Goal: Information Seeking & Learning: Check status

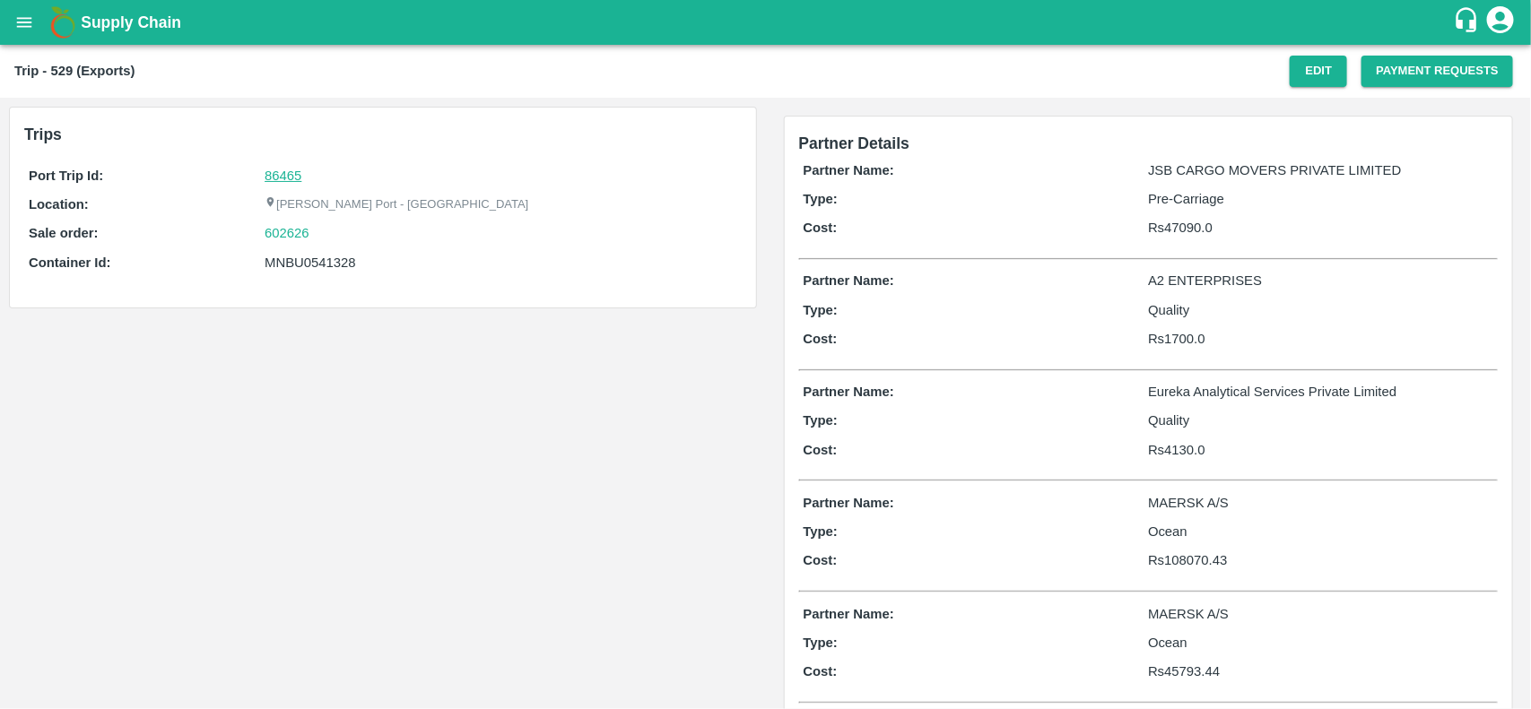
click at [274, 175] on link "86465" at bounding box center [283, 176] width 37 height 14
click at [310, 238] on div "602626" at bounding box center [501, 233] width 472 height 20
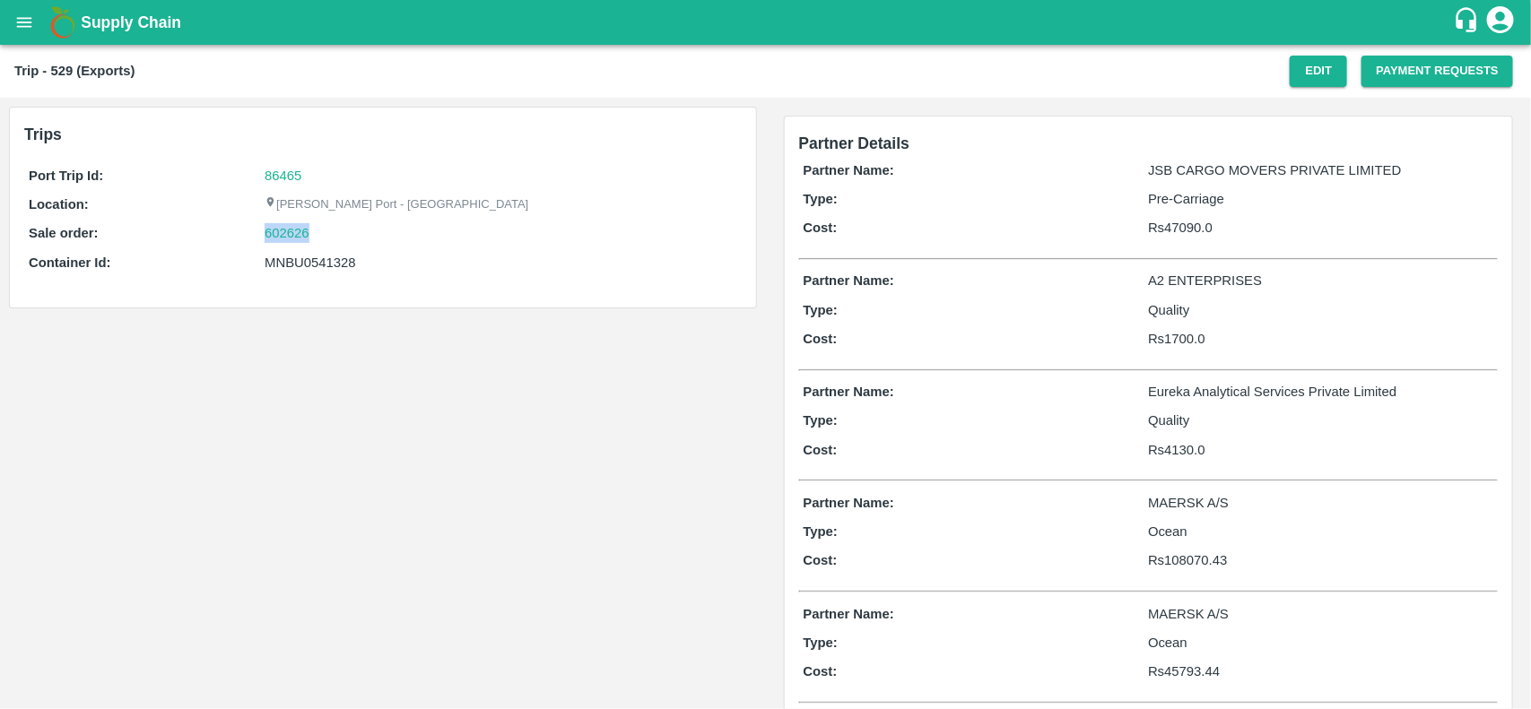
copy link "602626"
click at [285, 233] on link "602626" at bounding box center [287, 233] width 45 height 20
click at [318, 235] on div "602626" at bounding box center [501, 233] width 472 height 20
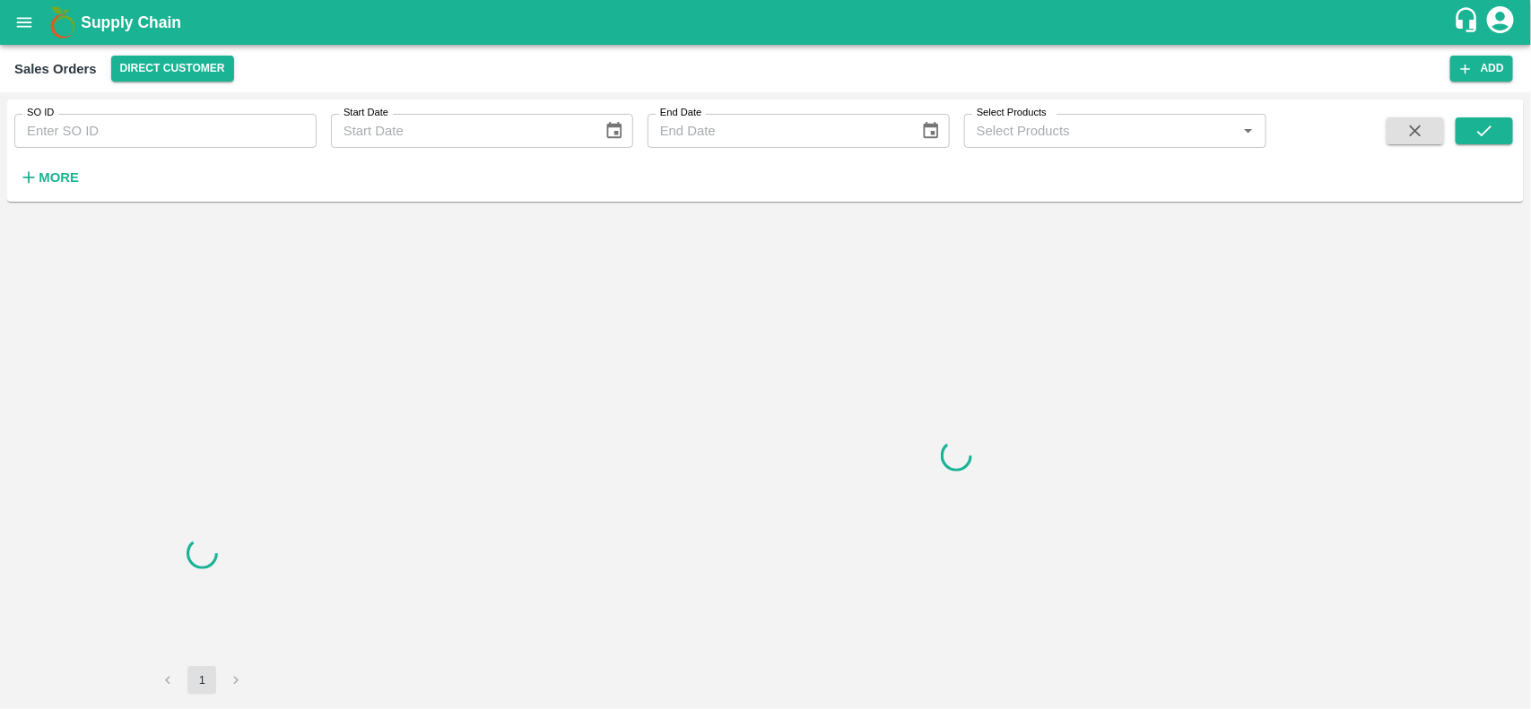
click at [100, 127] on input "SO ID" at bounding box center [165, 131] width 302 height 34
paste input "602626"
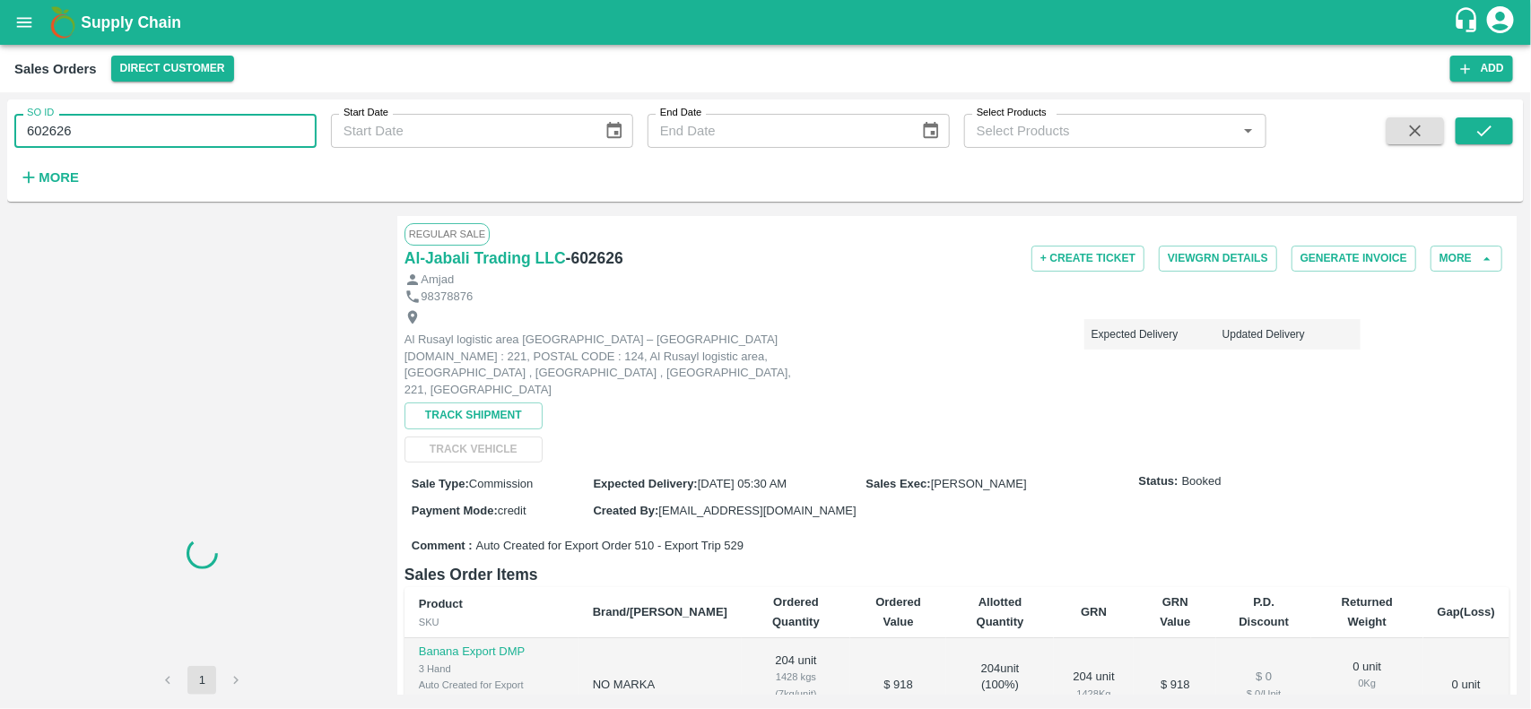
click at [100, 127] on input "602626" at bounding box center [165, 131] width 302 height 34
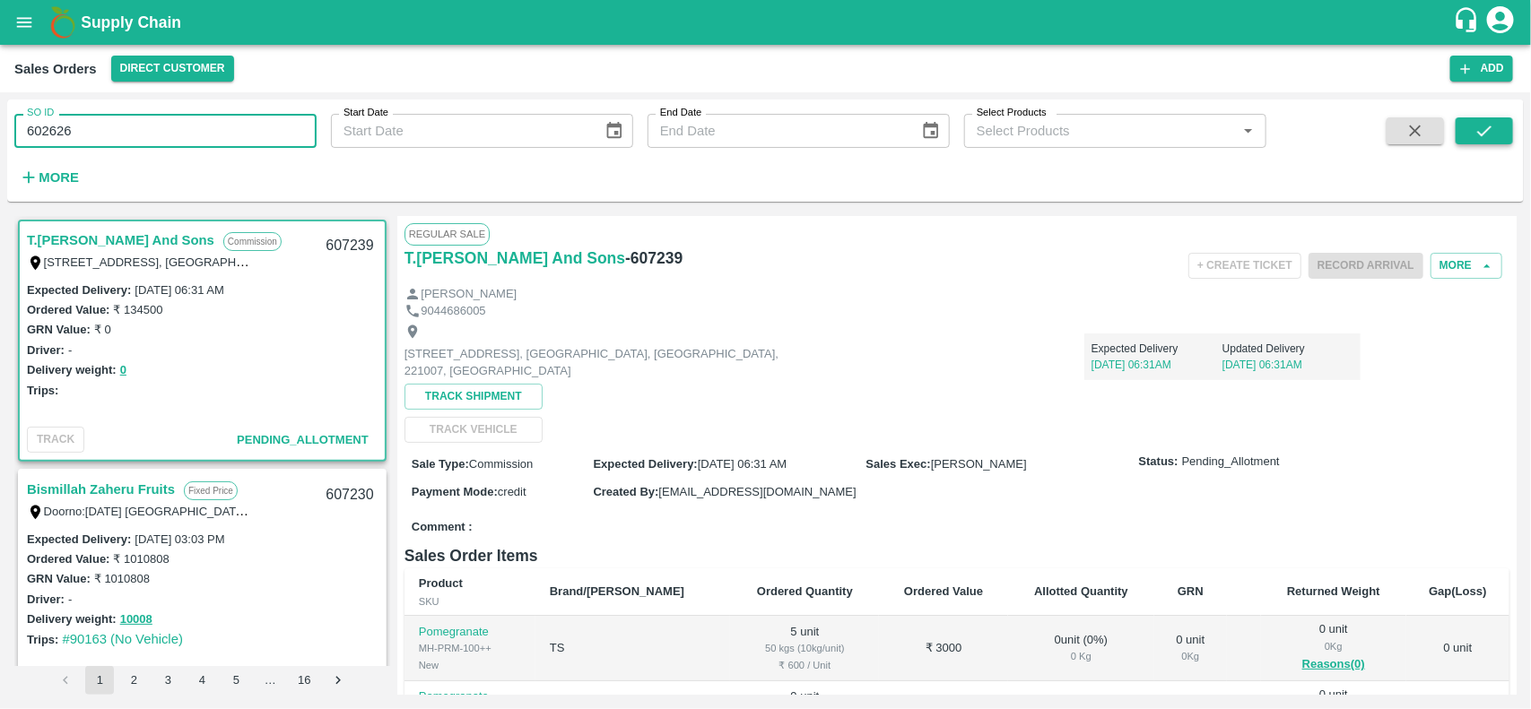
type input "602626"
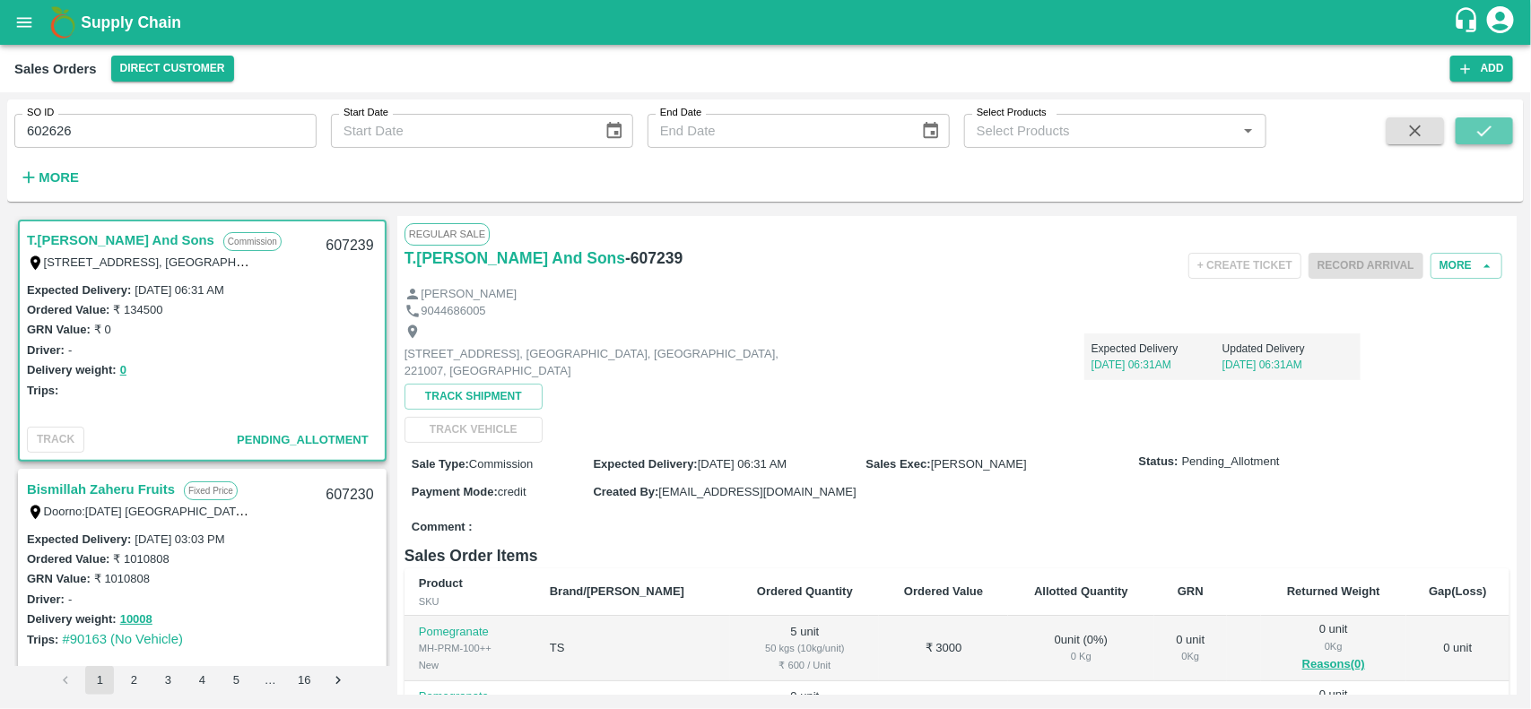
click at [1490, 128] on icon "submit" at bounding box center [1484, 131] width 14 height 11
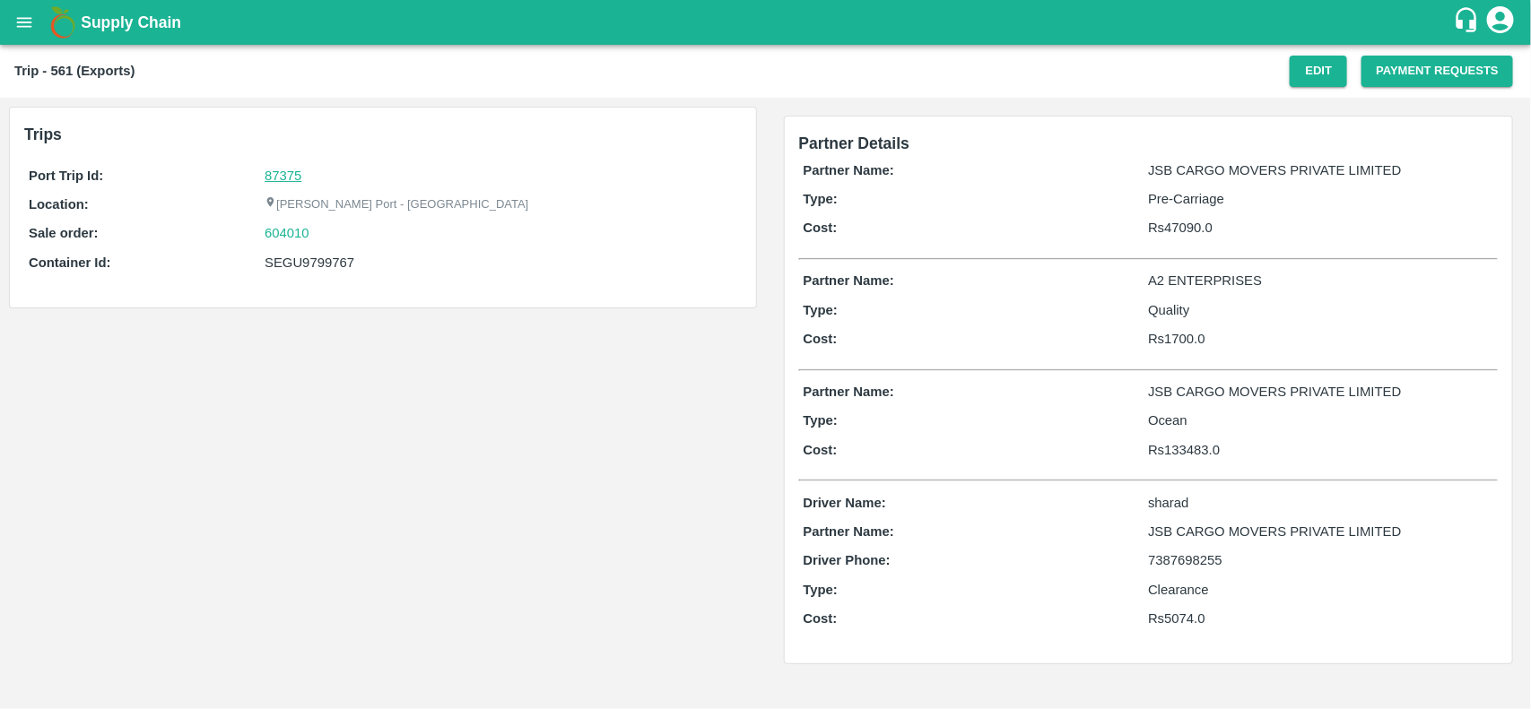
click at [284, 169] on link "87375" at bounding box center [283, 176] width 37 height 14
drag, startPoint x: 311, startPoint y: 236, endPoint x: 308, endPoint y: 215, distance: 20.9
click at [308, 215] on div "Port Trip Id: 87375 Location: Jawaharlal Nehru Port - Nhava Sheva Sale order: 6…" at bounding box center [382, 223] width 717 height 125
click at [312, 225] on div "604010" at bounding box center [501, 233] width 472 height 20
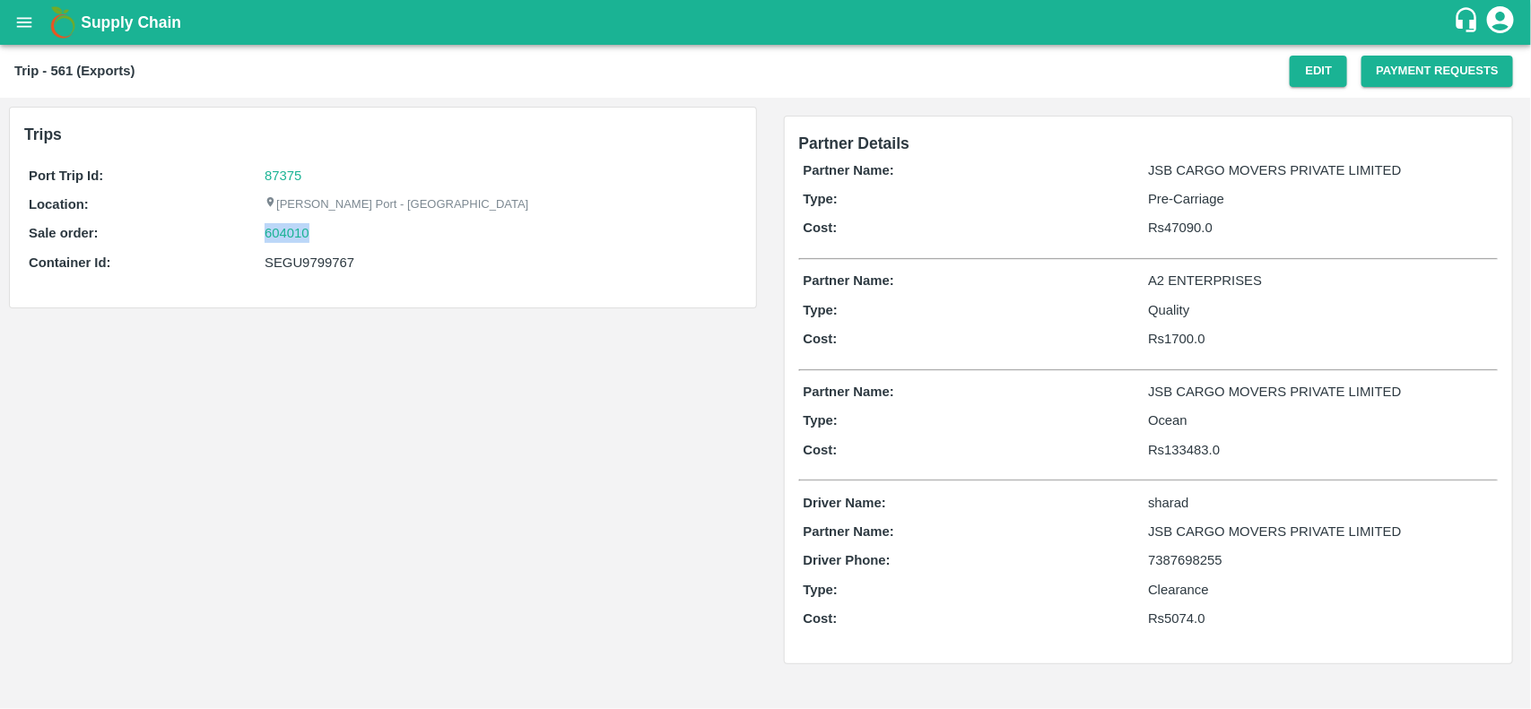
copy link "604010"
click at [312, 225] on div "604010" at bounding box center [501, 233] width 472 height 20
click at [299, 222] on div "Port Trip Id: 87375 Location: Jawaharlal Nehru Port - Nhava Sheva Sale order: 6…" at bounding box center [382, 223] width 717 height 125
click at [314, 239] on div "604010" at bounding box center [501, 233] width 472 height 20
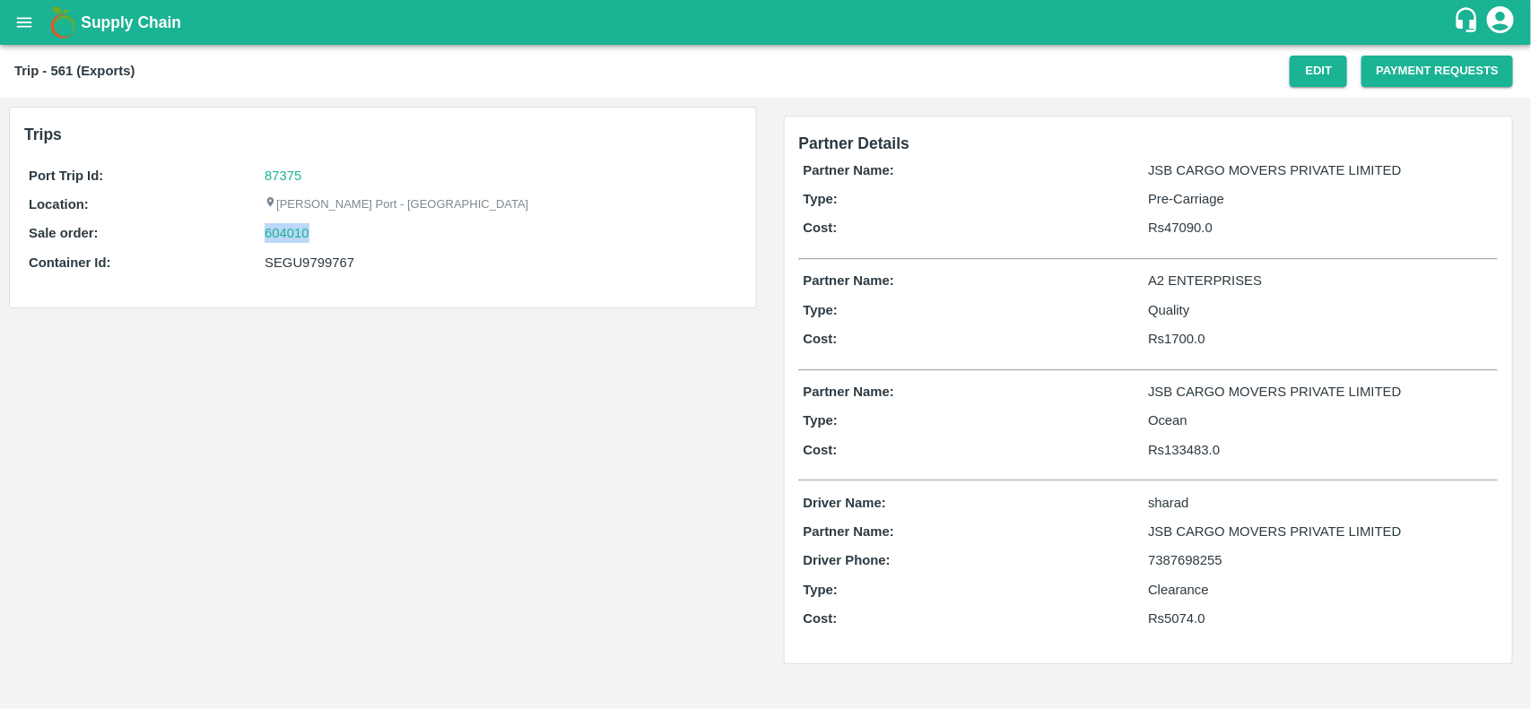
copy link "604010"
click at [314, 239] on div "604010" at bounding box center [501, 233] width 472 height 20
click at [291, 238] on link "604010" at bounding box center [287, 233] width 45 height 20
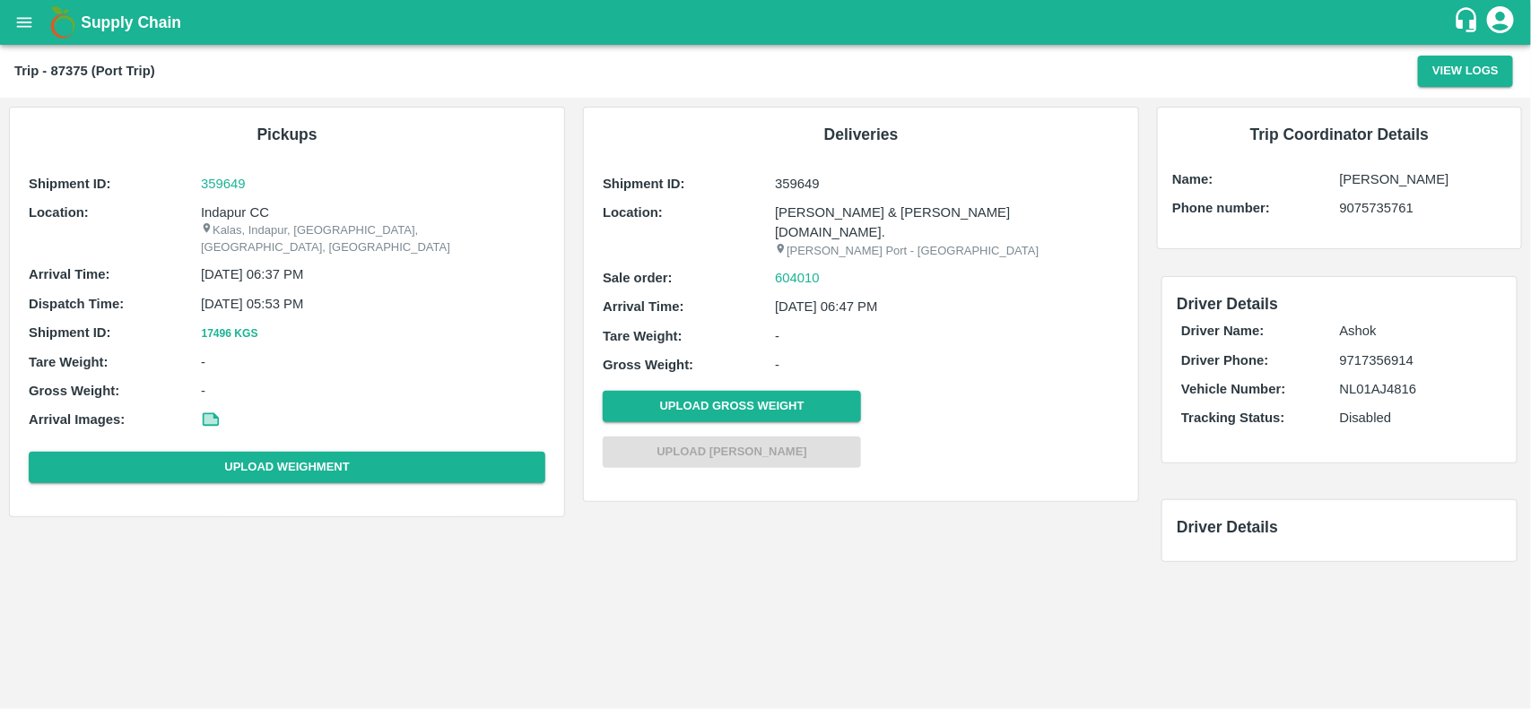
click at [230, 208] on p "Indapur CC" at bounding box center [373, 213] width 344 height 20
copy p "Indapur CC"
click at [230, 208] on p "Indapur CC" at bounding box center [373, 213] width 344 height 20
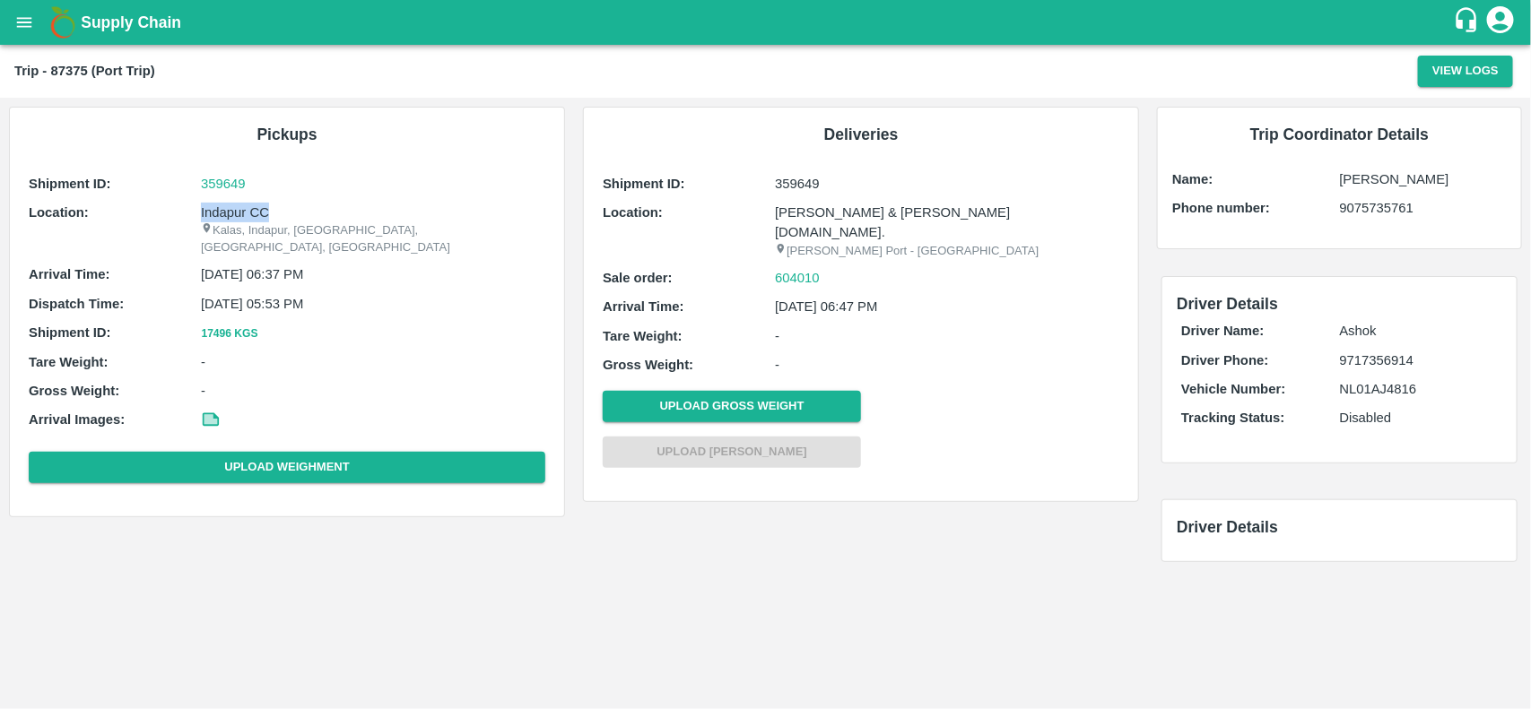
click at [230, 208] on p "Indapur CC" at bounding box center [373, 213] width 344 height 20
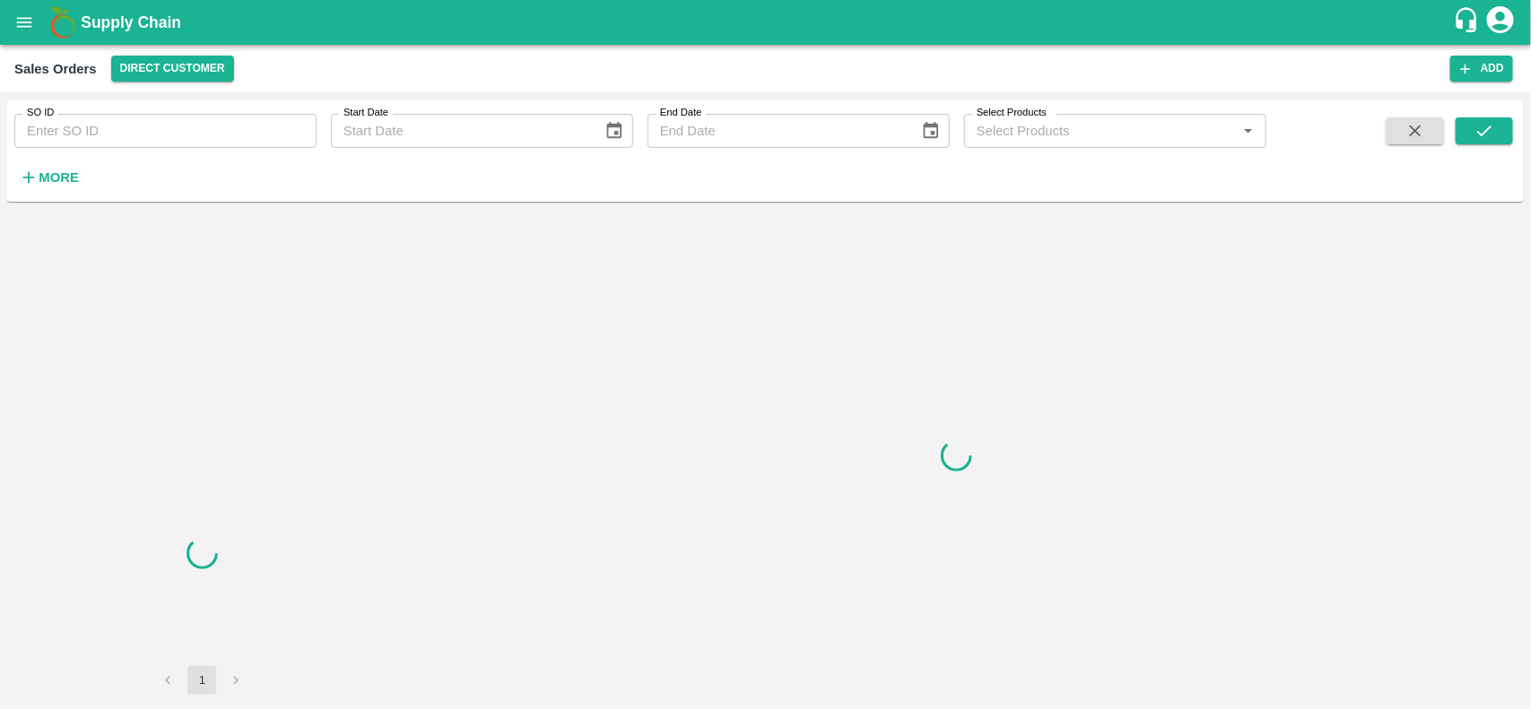
click at [144, 144] on input "SO ID" at bounding box center [165, 131] width 302 height 34
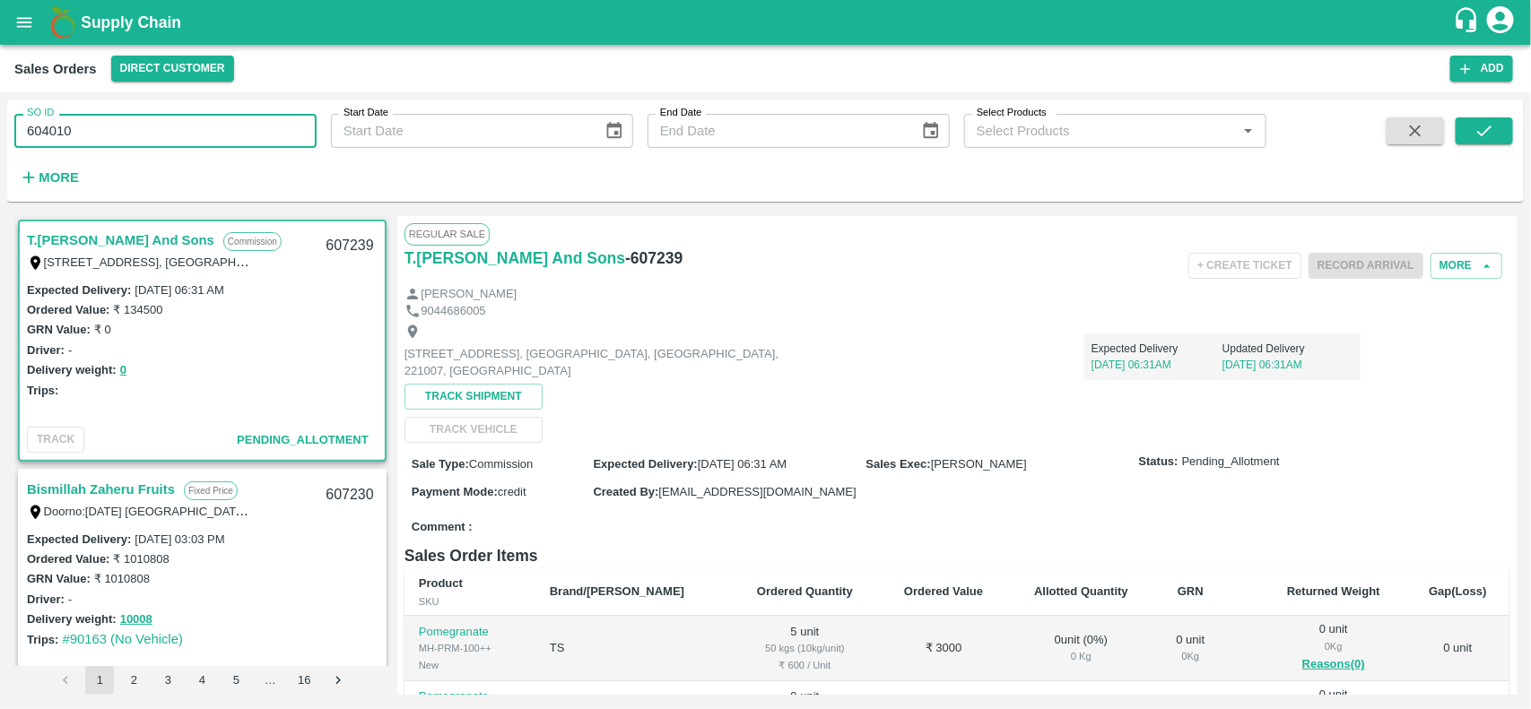
type input "604010"
click at [1514, 133] on div "SO ID 604010 SO ID Start Date Start Date End Date End Date Select Products Sele…" at bounding box center [765, 151] width 1517 height 88
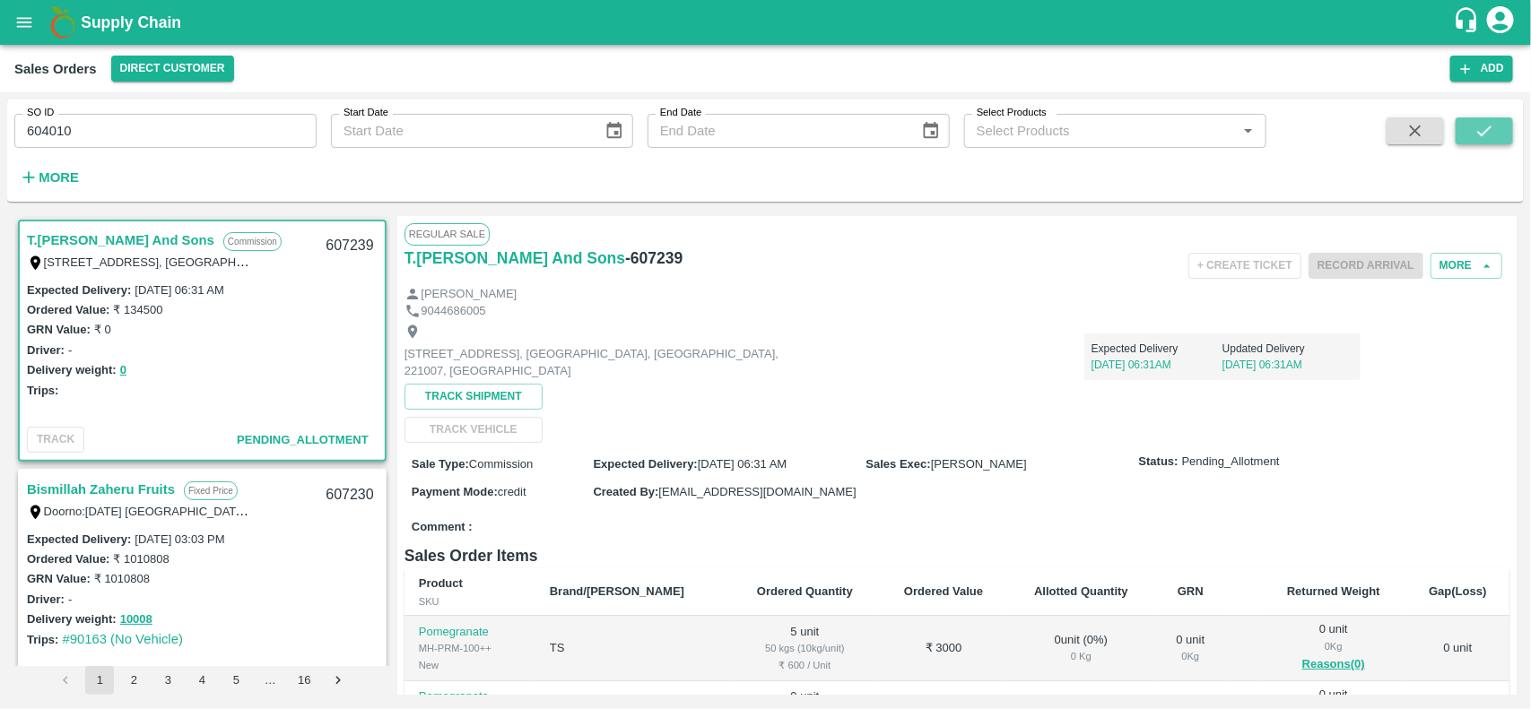
click at [1491, 135] on icon "submit" at bounding box center [1484, 131] width 20 height 20
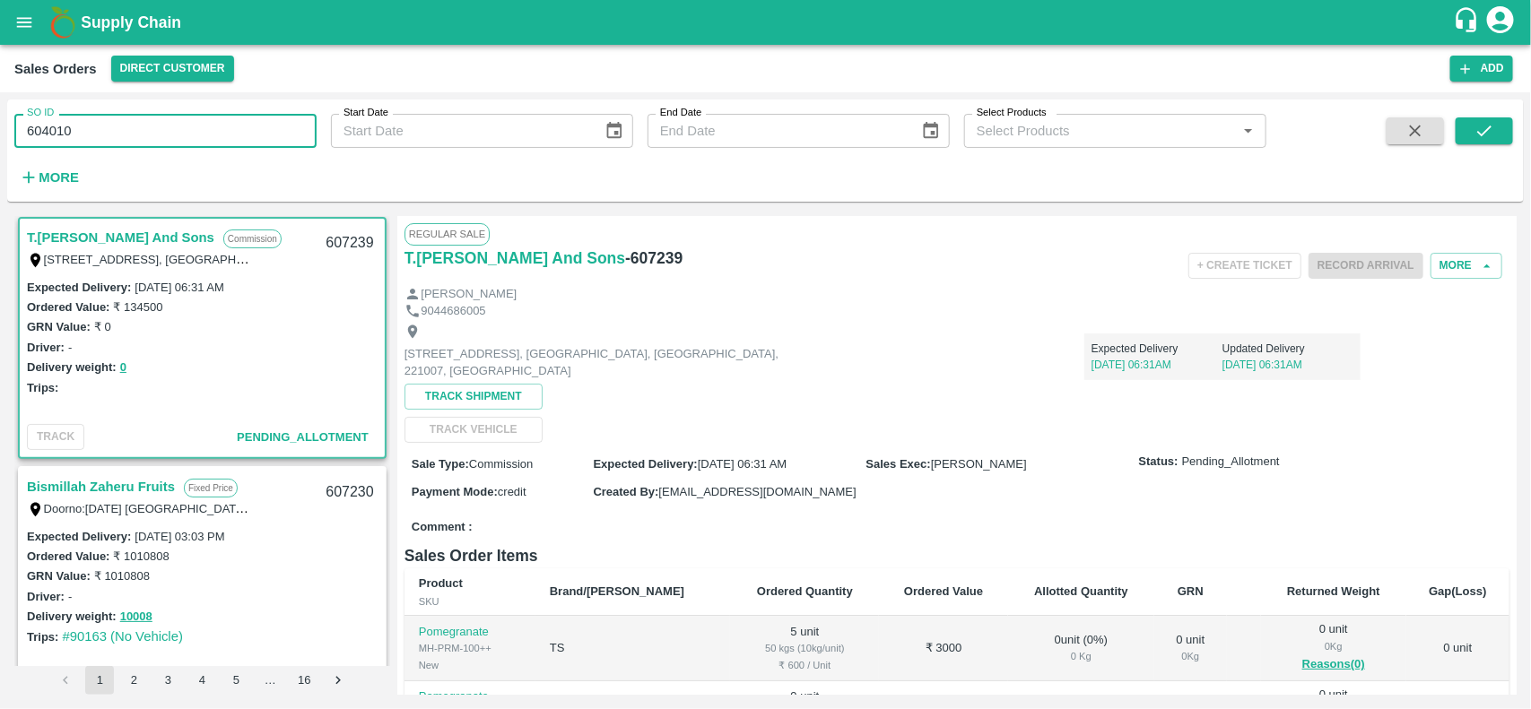
click at [130, 148] on input "604010" at bounding box center [165, 131] width 302 height 34
paste input "text"
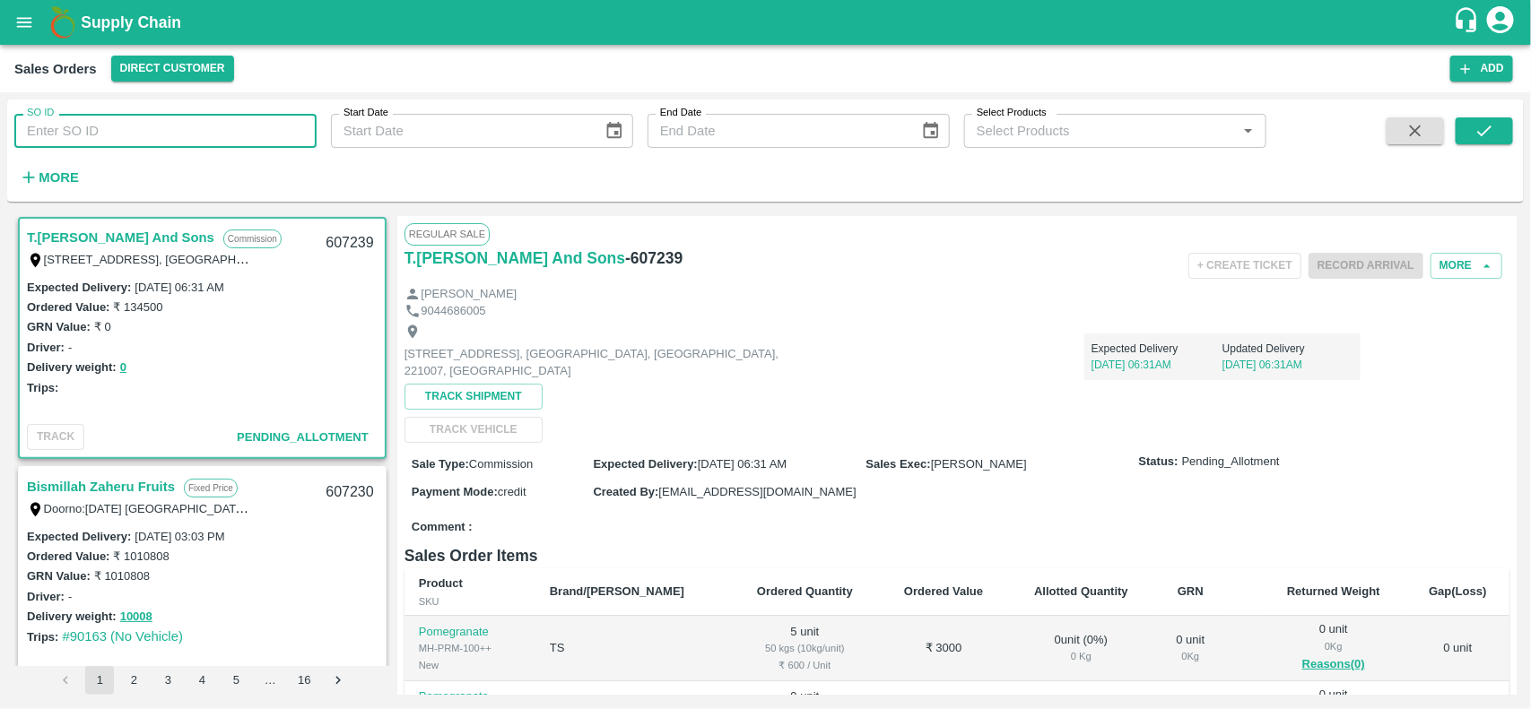
type input "604010"
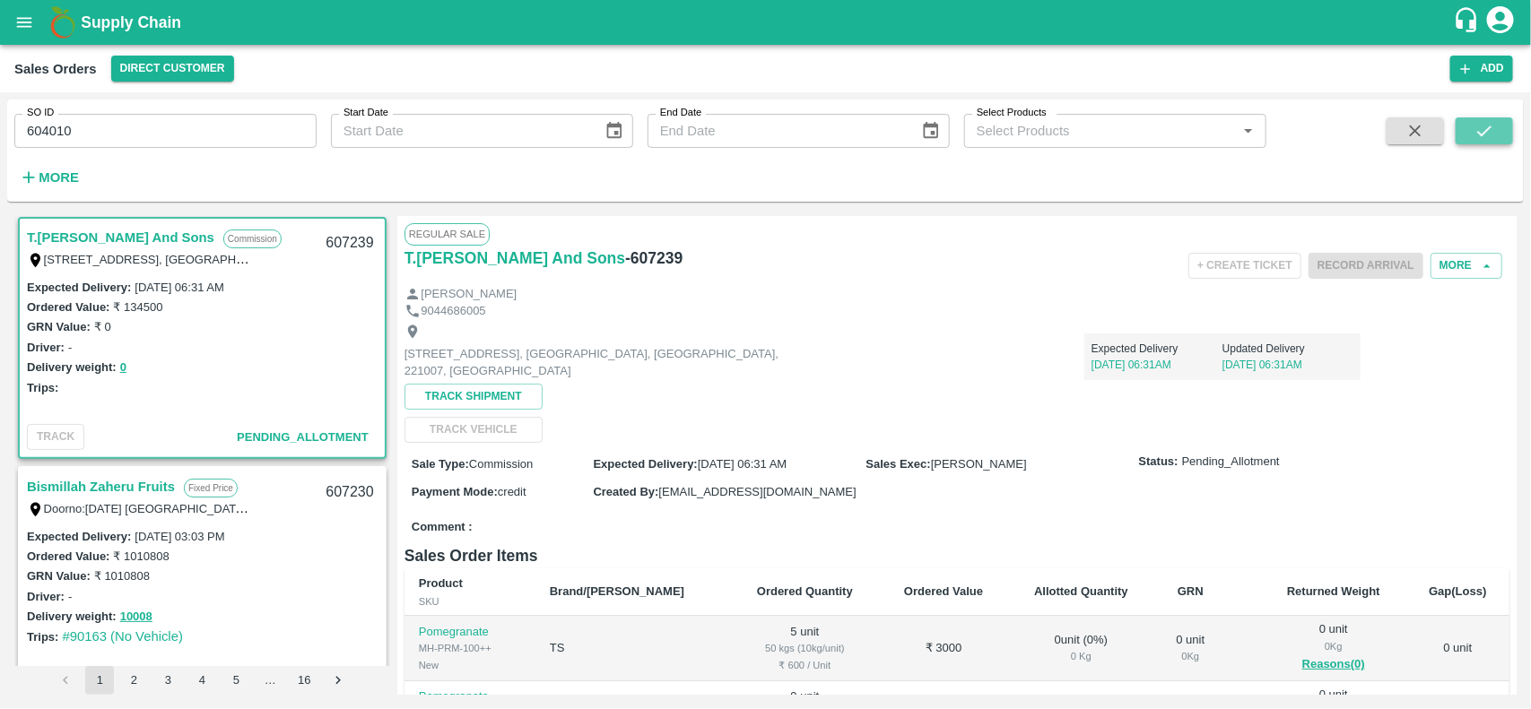
click at [1490, 119] on button "submit" at bounding box center [1484, 130] width 57 height 27
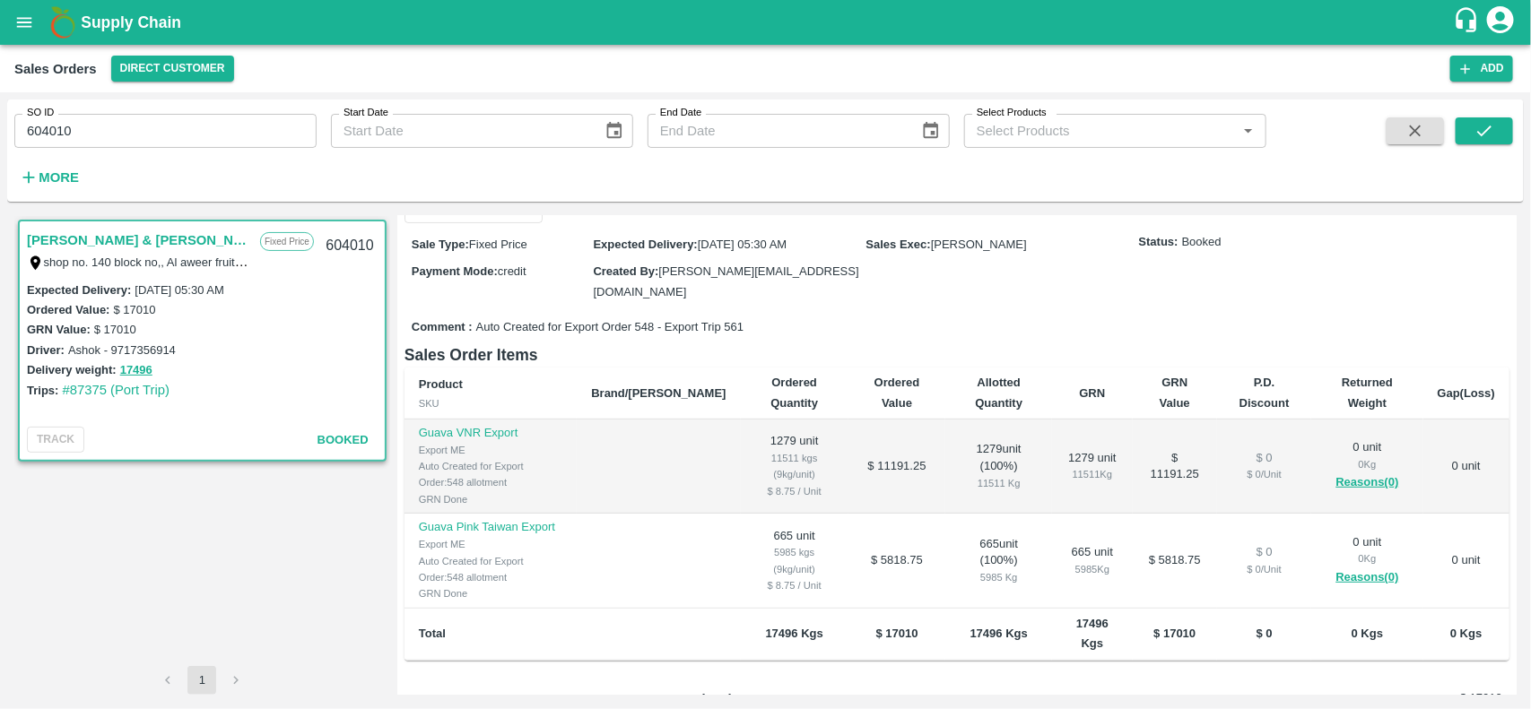
scroll to position [266, 0]
